Goal: Transaction & Acquisition: Obtain resource

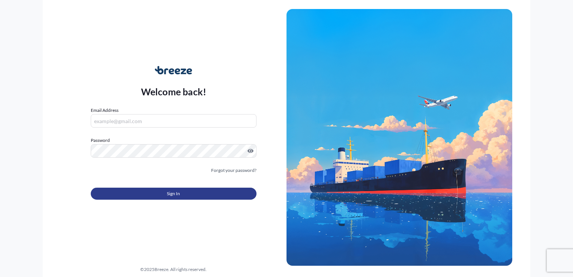
type input "[PERSON_NAME][EMAIL_ADDRESS][DOMAIN_NAME]"
click at [164, 193] on button "Sign In" at bounding box center [174, 194] width 166 height 12
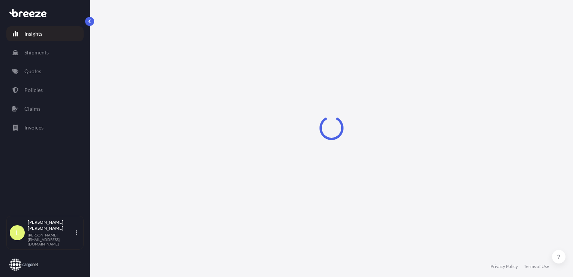
select select "2025"
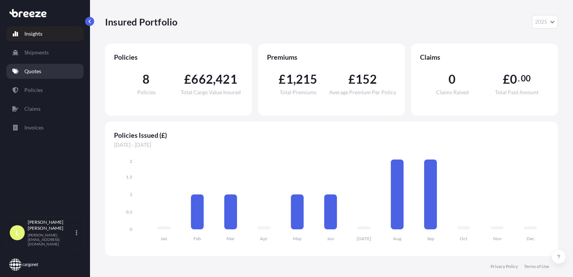
click at [35, 70] on p "Quotes" at bounding box center [32, 72] width 17 height 8
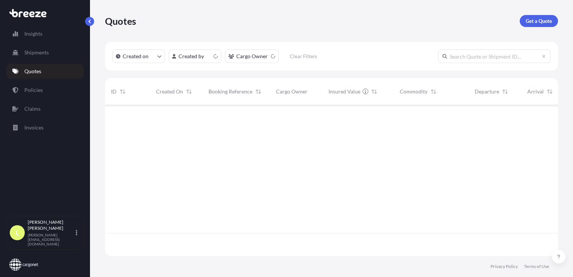
scroll to position [149, 447]
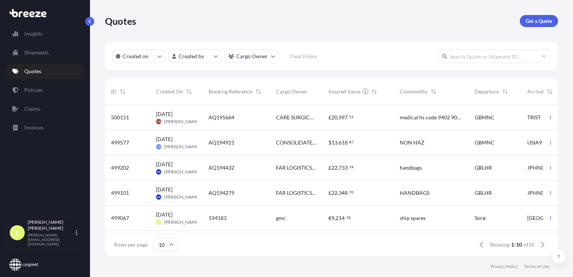
click at [531, 22] on p "Get a Quote" at bounding box center [539, 21] width 26 height 8
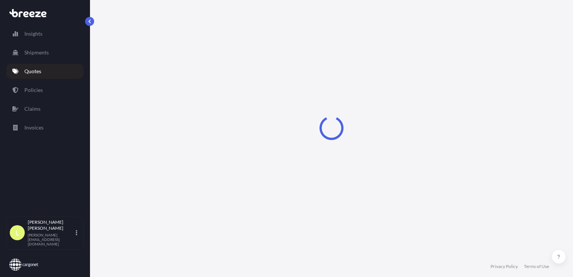
scroll to position [11, 0]
select select "Sea"
select select "1"
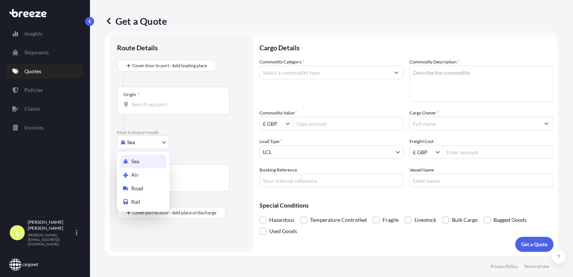
click at [142, 144] on body "Insights Shipments Quotes Policies Claims Invoices L [PERSON_NAME] [PERSON_NAME…" at bounding box center [286, 138] width 573 height 277
click at [137, 173] on span "Air" at bounding box center [135, 175] width 8 height 8
select select "Air"
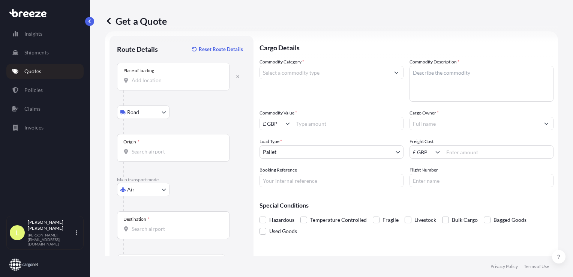
click at [145, 78] on input "Place of loading" at bounding box center [176, 81] width 89 height 8
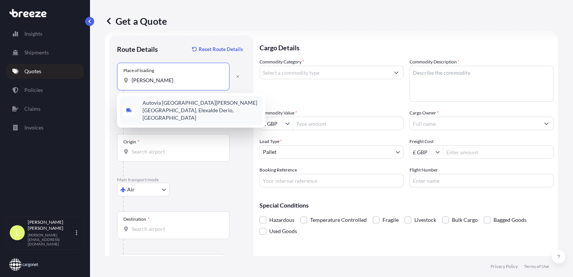
click at [171, 104] on span "Autovía [GEOGRAPHIC_DATA][PERSON_NAME][GEOGRAPHIC_DATA], Elexalde Derio, [GEOGR…" at bounding box center [201, 110] width 117 height 23
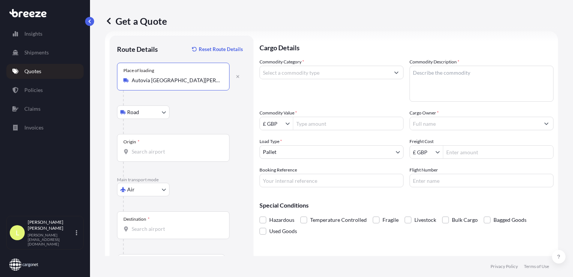
type input "Autovía [GEOGRAPHIC_DATA][PERSON_NAME][GEOGRAPHIC_DATA], Elexalde Derio, [GEOGR…"
click at [143, 150] on input "Origin *" at bounding box center [176, 152] width 89 height 8
click at [153, 151] on input "bio" at bounding box center [176, 152] width 89 height 8
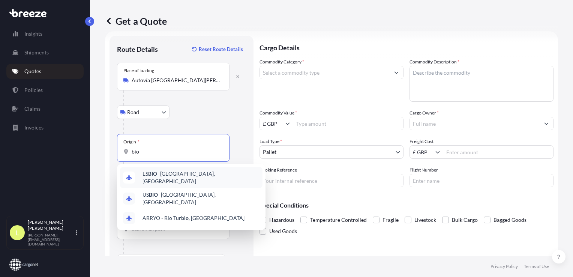
click at [174, 178] on span "ES BIO - [GEOGRAPHIC_DATA], [GEOGRAPHIC_DATA]" at bounding box center [201, 177] width 117 height 15
type input "ESBIO - [GEOGRAPHIC_DATA], [GEOGRAPHIC_DATA]"
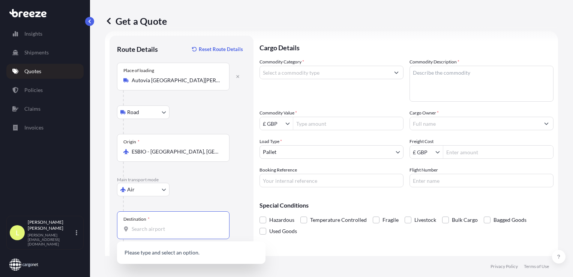
click at [144, 226] on input "Destination *" at bounding box center [176, 229] width 89 height 8
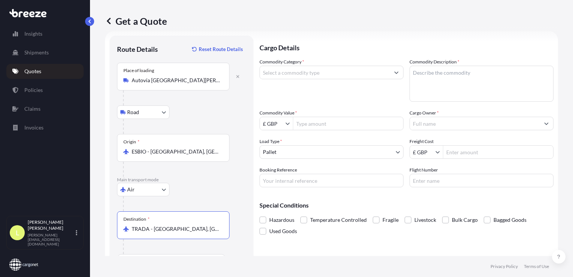
type input "TRADA - [GEOGRAPHIC_DATA], [GEOGRAPHIC_DATA]"
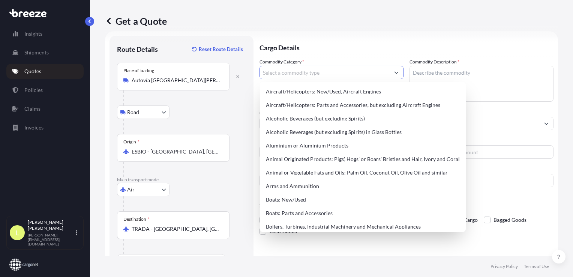
click at [298, 74] on input "Commodity Category *" at bounding box center [325, 73] width 130 height 14
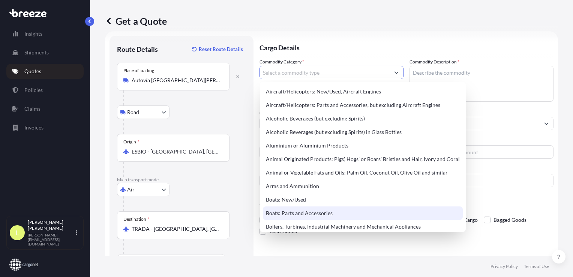
click at [293, 215] on div "Boats: Parts and Accessories" at bounding box center [363, 213] width 200 height 14
type input "Boats: Parts and Accessories"
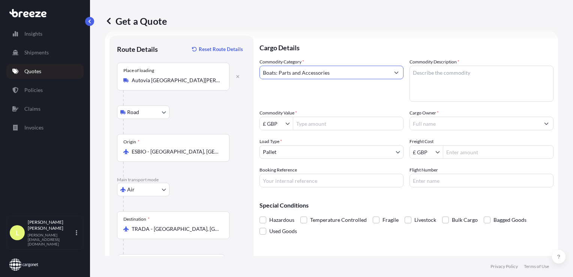
click at [416, 77] on textarea "Commodity Description *" at bounding box center [482, 84] width 144 height 36
type textarea "spare parts"
click at [273, 124] on input "£ GBP" at bounding box center [273, 124] width 26 height 14
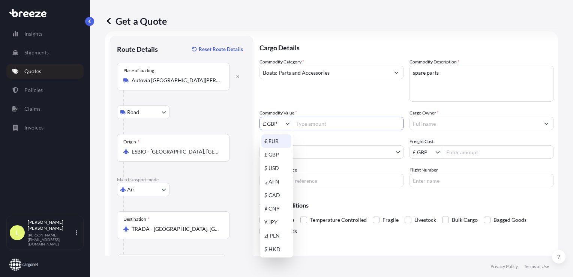
click at [273, 141] on div "€ EUR" at bounding box center [276, 141] width 30 height 14
type input "€ EUR"
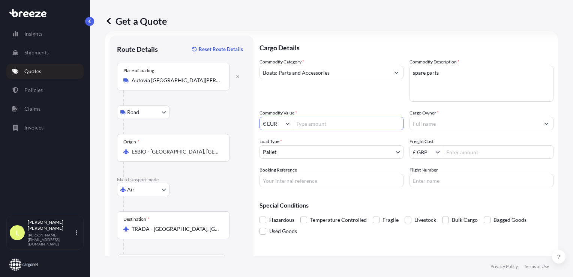
drag, startPoint x: 305, startPoint y: 125, endPoint x: 314, endPoint y: 124, distance: 8.6
click at [306, 124] on input "Commodity Value *" at bounding box center [348, 124] width 110 height 14
type input "15,327.15"
drag, startPoint x: 431, startPoint y: 119, endPoint x: 434, endPoint y: 125, distance: 6.1
click at [431, 119] on input "Cargo Owner *" at bounding box center [475, 124] width 130 height 14
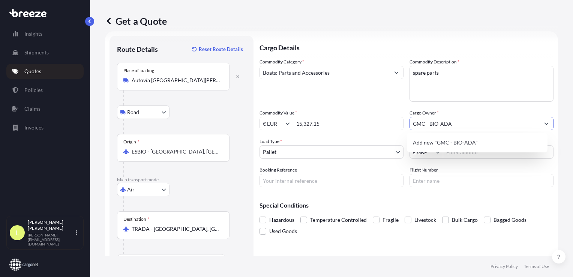
type input "GMC - BIO-ADA"
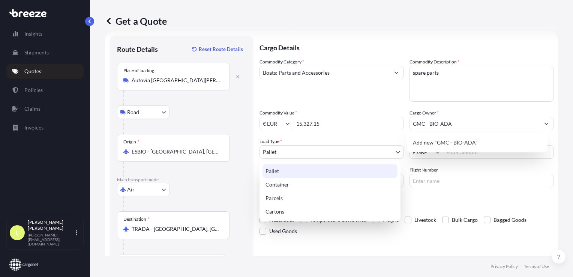
click at [287, 150] on body "0 options available. 1 option available. 0 options available. 1 option availabl…" at bounding box center [286, 138] width 573 height 277
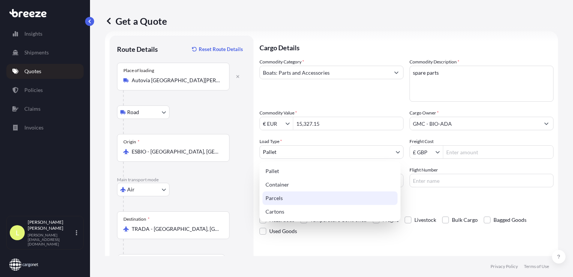
click at [279, 197] on div "Parcels" at bounding box center [330, 198] width 135 height 14
select select "3"
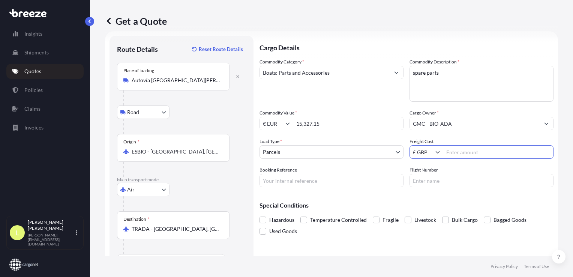
click at [459, 151] on input "Freight Cost" at bounding box center [498, 152] width 110 height 14
type input "912.65"
click at [290, 179] on input "Booking Reference" at bounding box center [332, 181] width 144 height 14
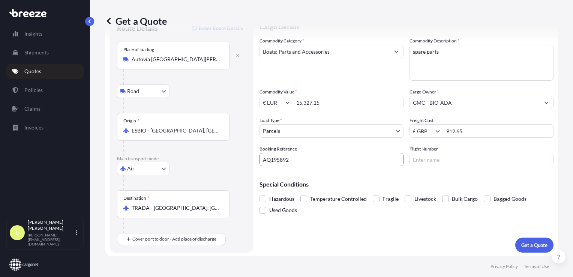
scroll to position [32, 0]
type input "AQ195892"
click at [522, 247] on p "Get a Quote" at bounding box center [534, 245] width 26 height 8
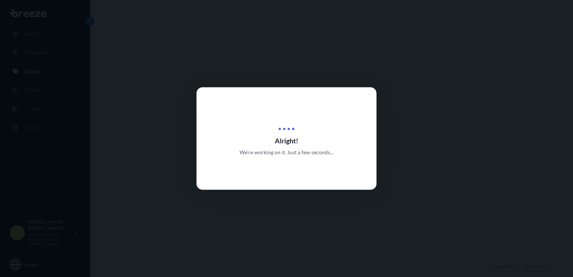
select select "Road"
select select "Air"
select select "3"
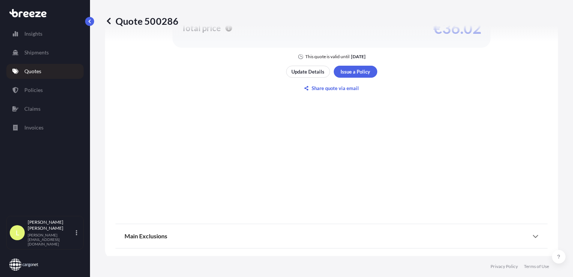
scroll to position [504, 0]
